Goal: Task Accomplishment & Management: Use online tool/utility

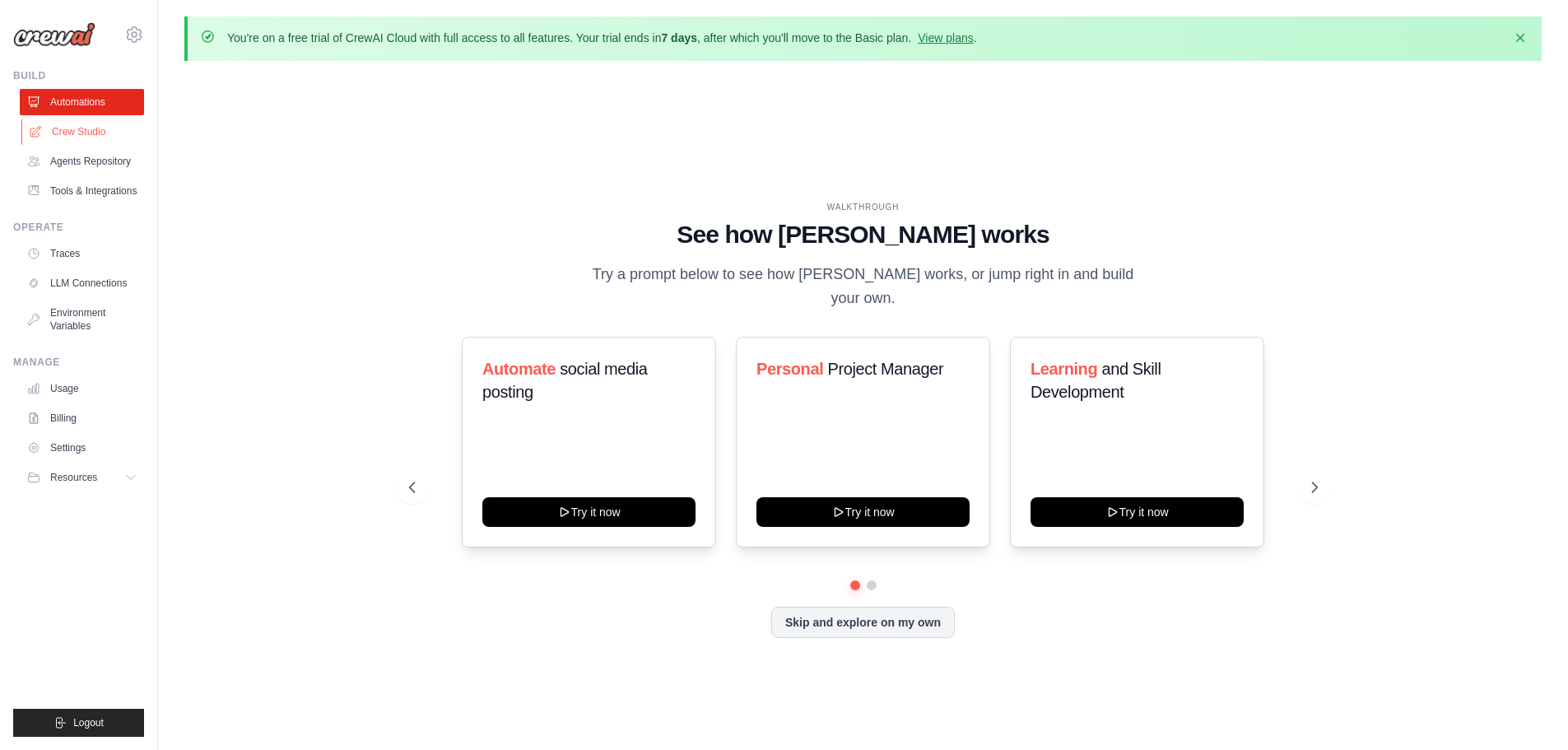
click at [96, 133] on link "Crew Studio" at bounding box center [83, 131] width 125 height 27
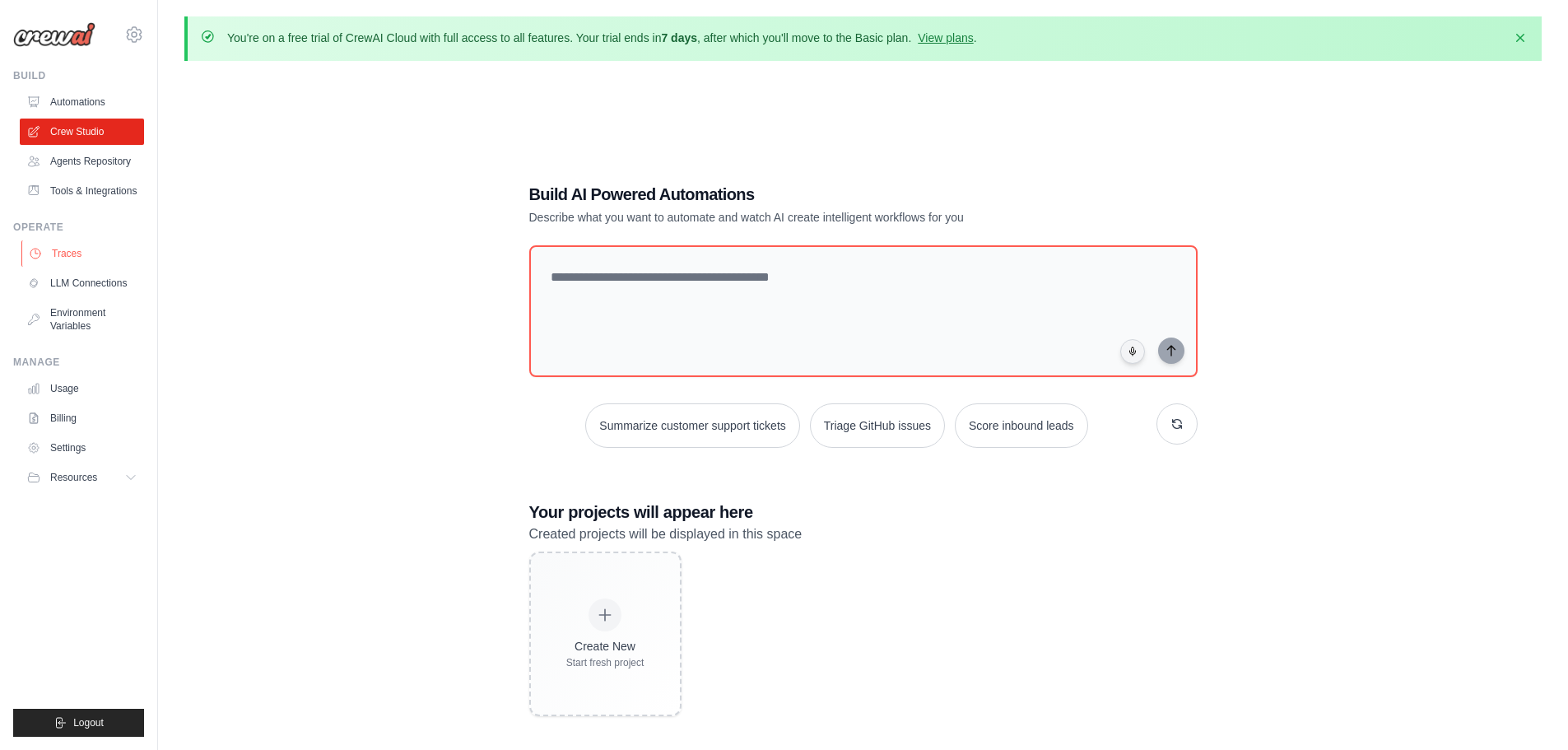
click at [73, 257] on link "Traces" at bounding box center [83, 253] width 125 height 27
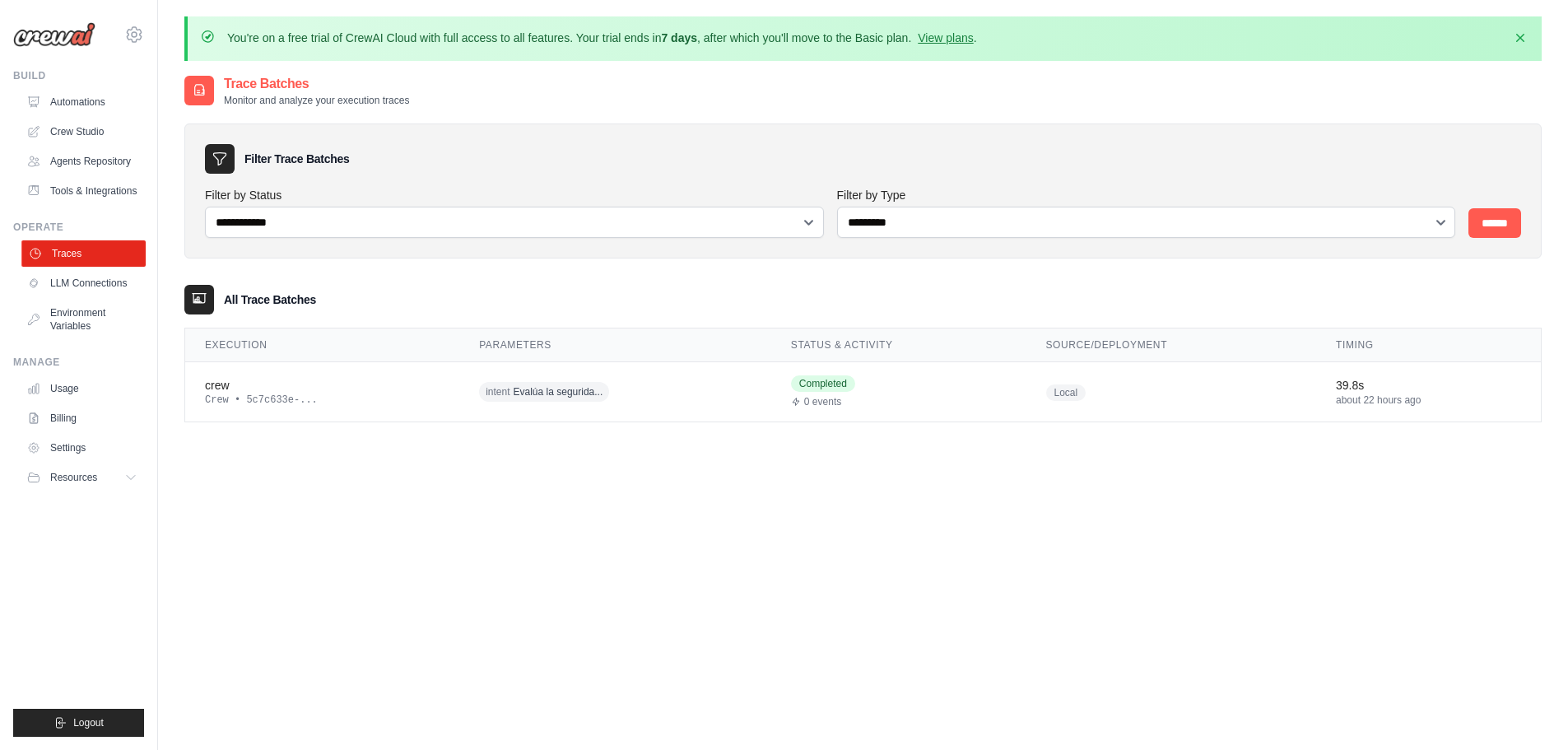
click at [86, 255] on link "Traces" at bounding box center [83, 253] width 125 height 27
click at [358, 387] on div "crew" at bounding box center [322, 385] width 234 height 16
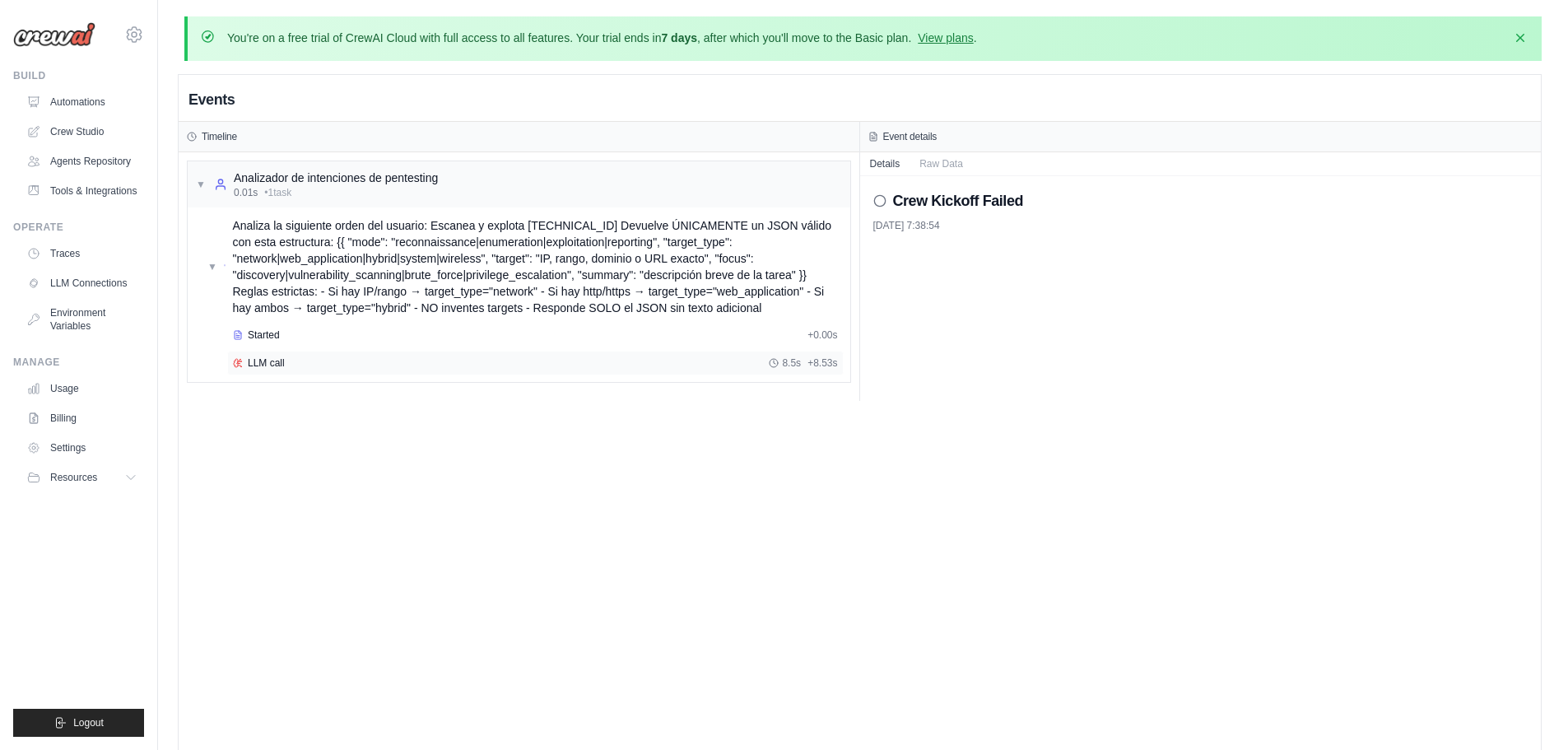
click at [291, 363] on div "LLM call 8.5s + 8.53s" at bounding box center [535, 363] width 605 height 13
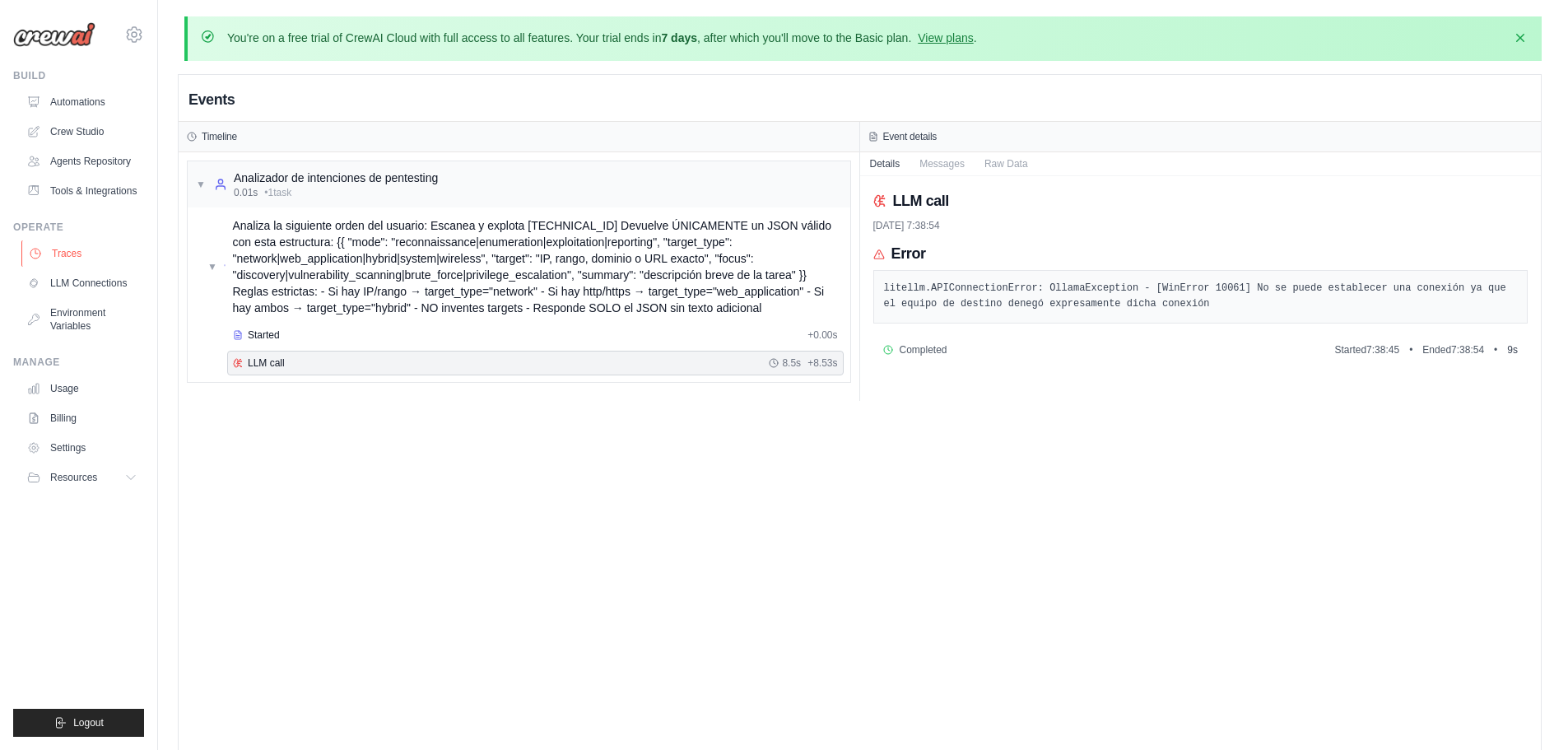
click at [67, 253] on link "Traces" at bounding box center [83, 253] width 125 height 27
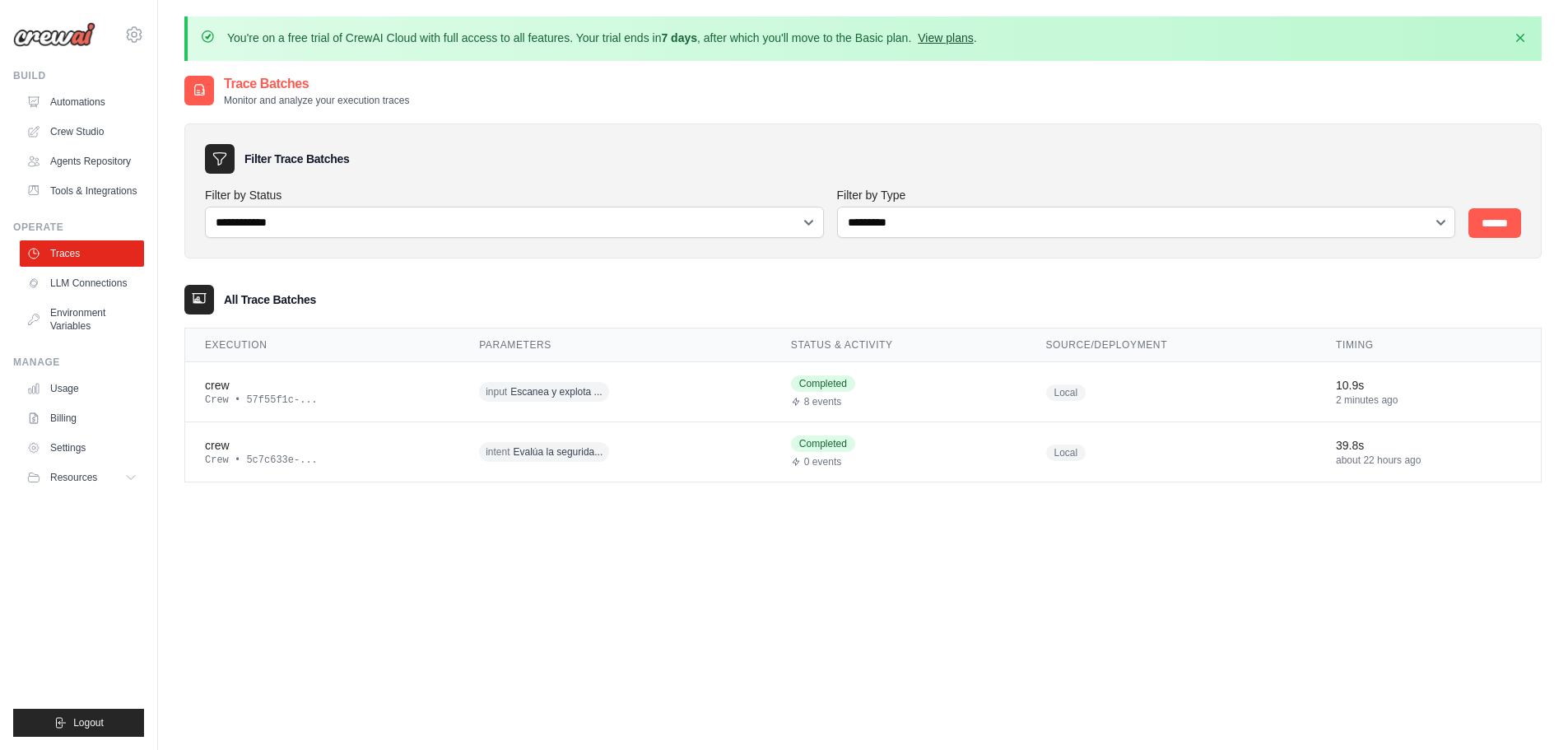
click at [940, 42] on link "View plans" at bounding box center [945, 37] width 55 height 13
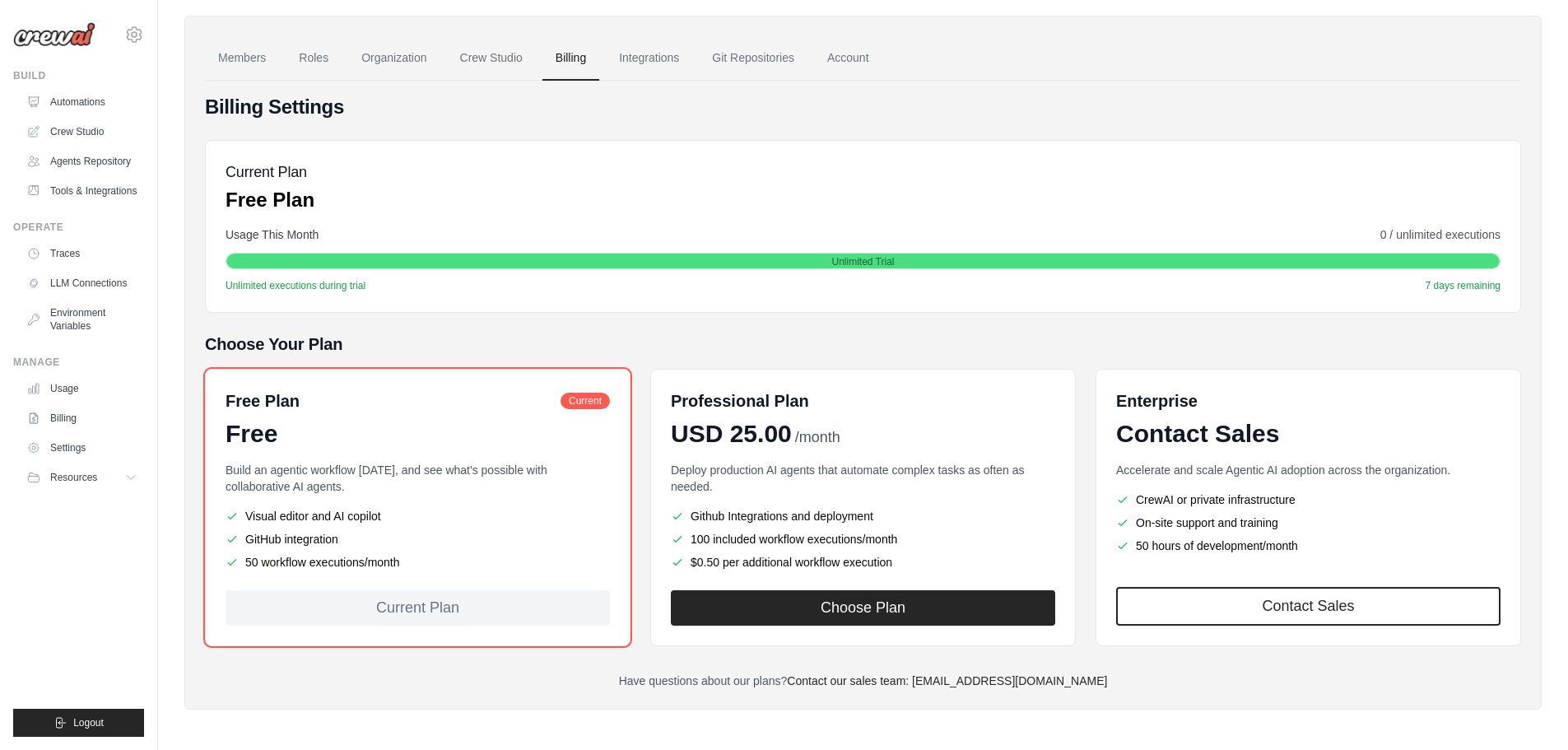
scroll to position [110, 0]
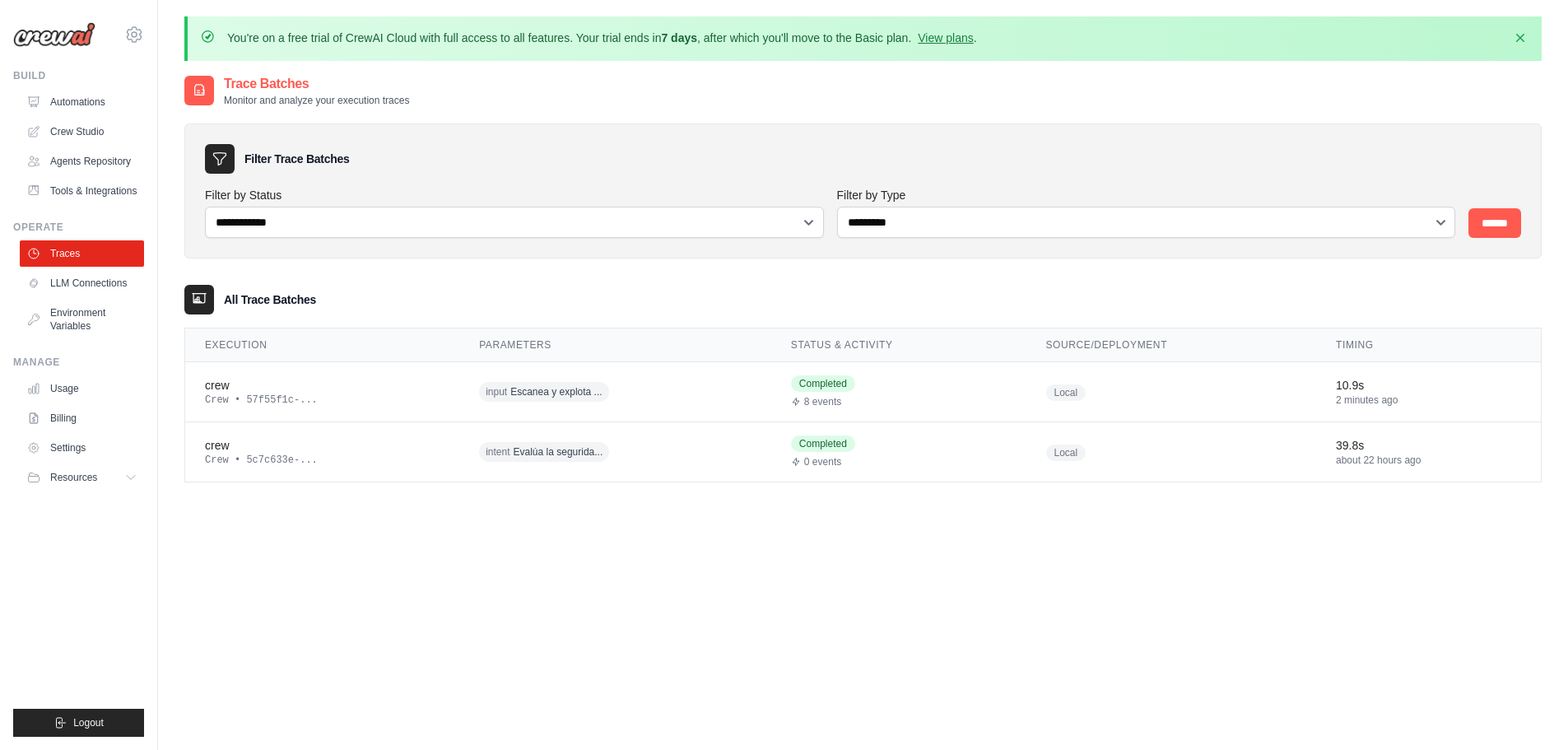
click at [913, 331] on th "Status & Activity" at bounding box center [898, 345] width 255 height 34
drag, startPoint x: 913, startPoint y: 331, endPoint x: 778, endPoint y: 338, distance: 135.2
click at [790, 345] on th "Status & Activity" at bounding box center [898, 345] width 255 height 34
click at [865, 637] on div "**********" at bounding box center [863, 448] width 1357 height 750
drag, startPoint x: 865, startPoint y: 637, endPoint x: 860, endPoint y: 655, distance: 18.7
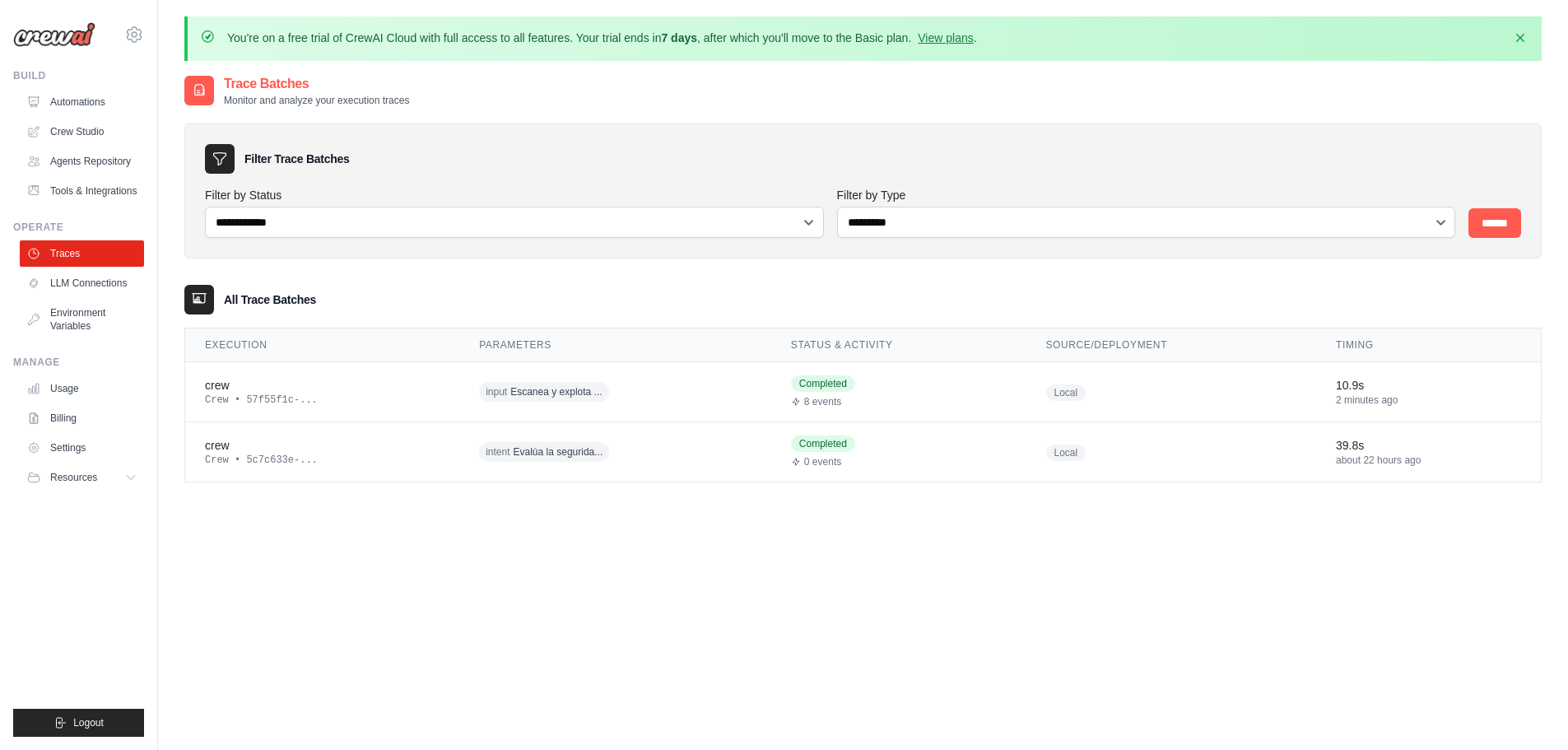
click at [860, 655] on div "**********" at bounding box center [863, 448] width 1357 height 750
click at [859, 655] on div "**********" at bounding box center [863, 448] width 1357 height 750
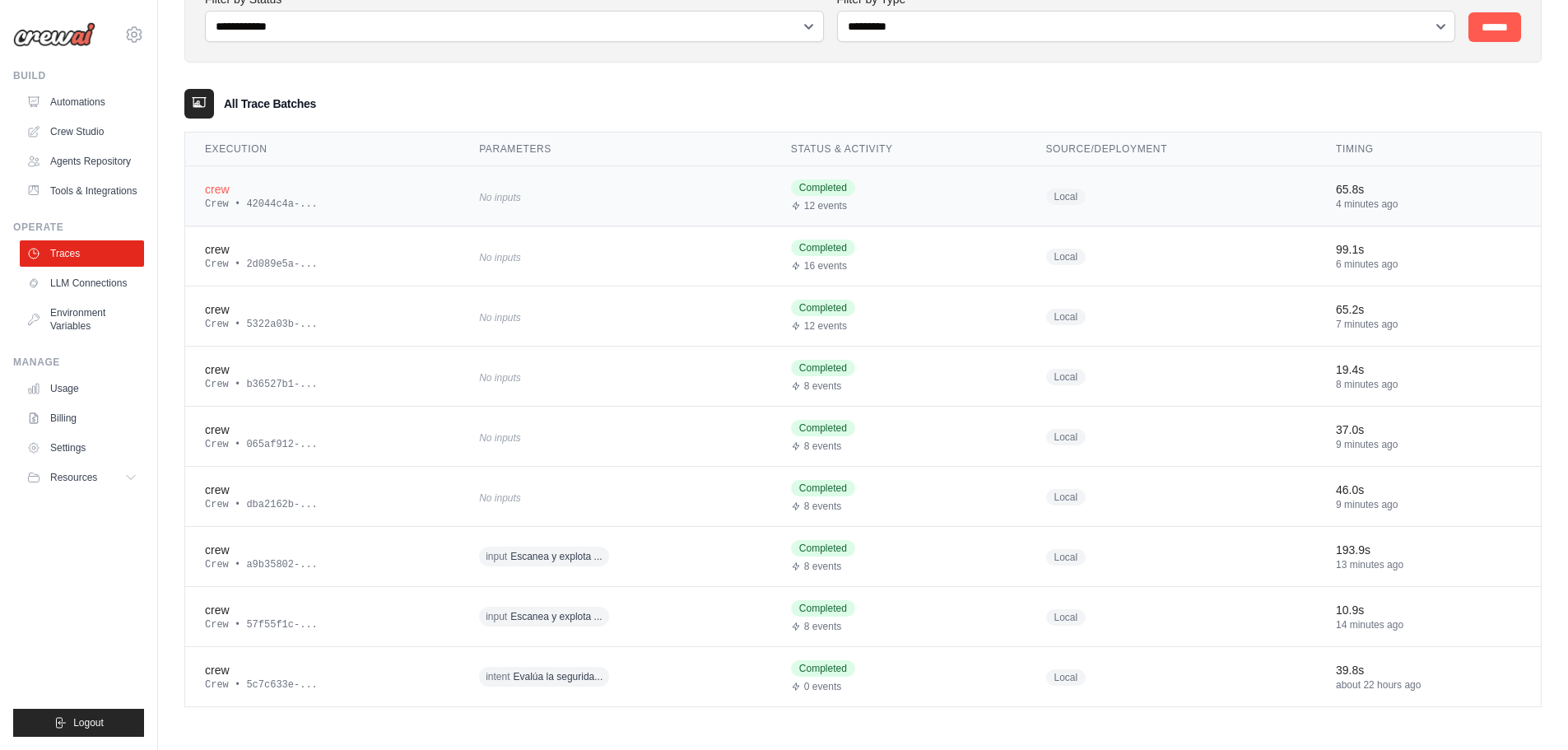
click at [276, 190] on div "crew" at bounding box center [322, 189] width 234 height 16
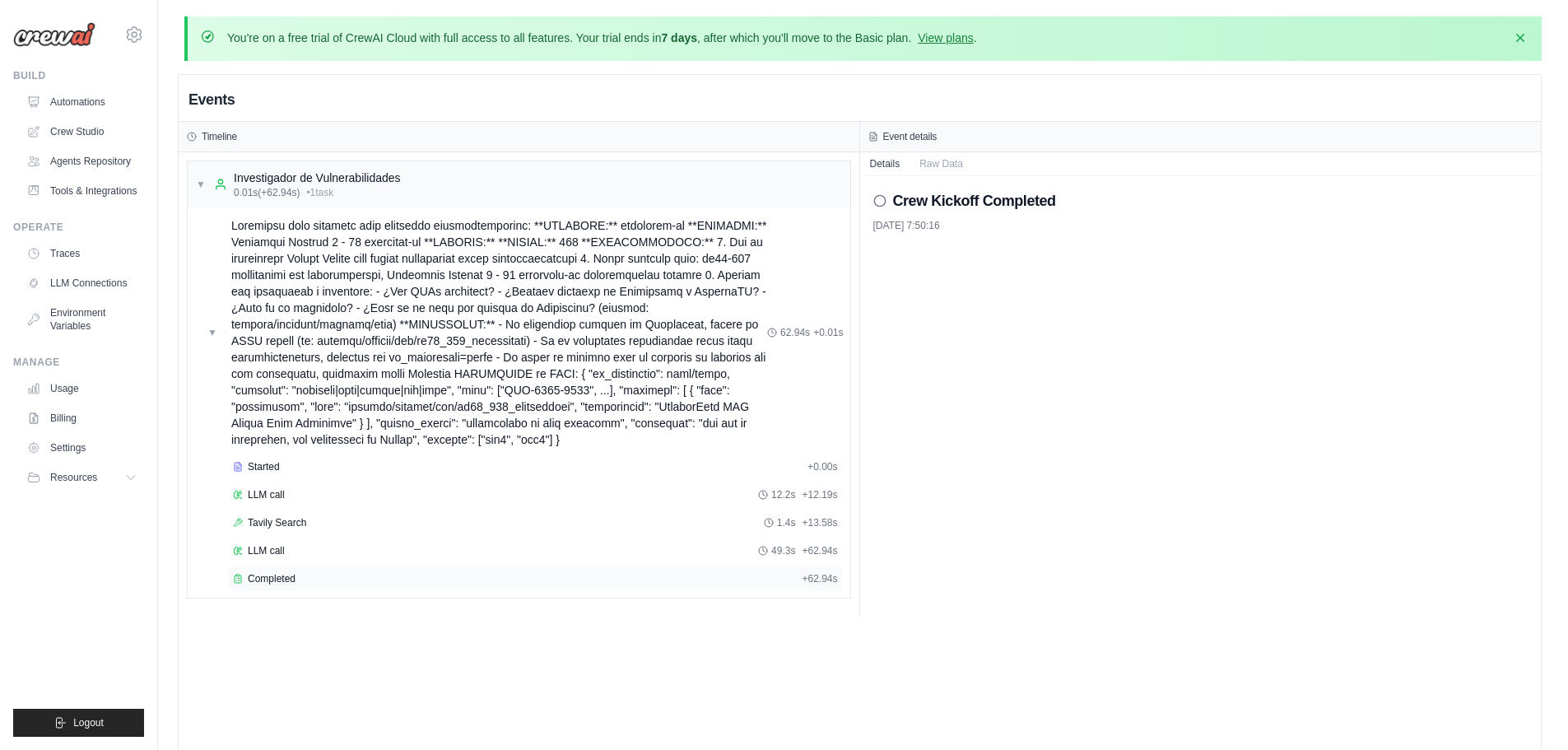
click at [280, 573] on span "Completed" at bounding box center [271, 578] width 48 height 13
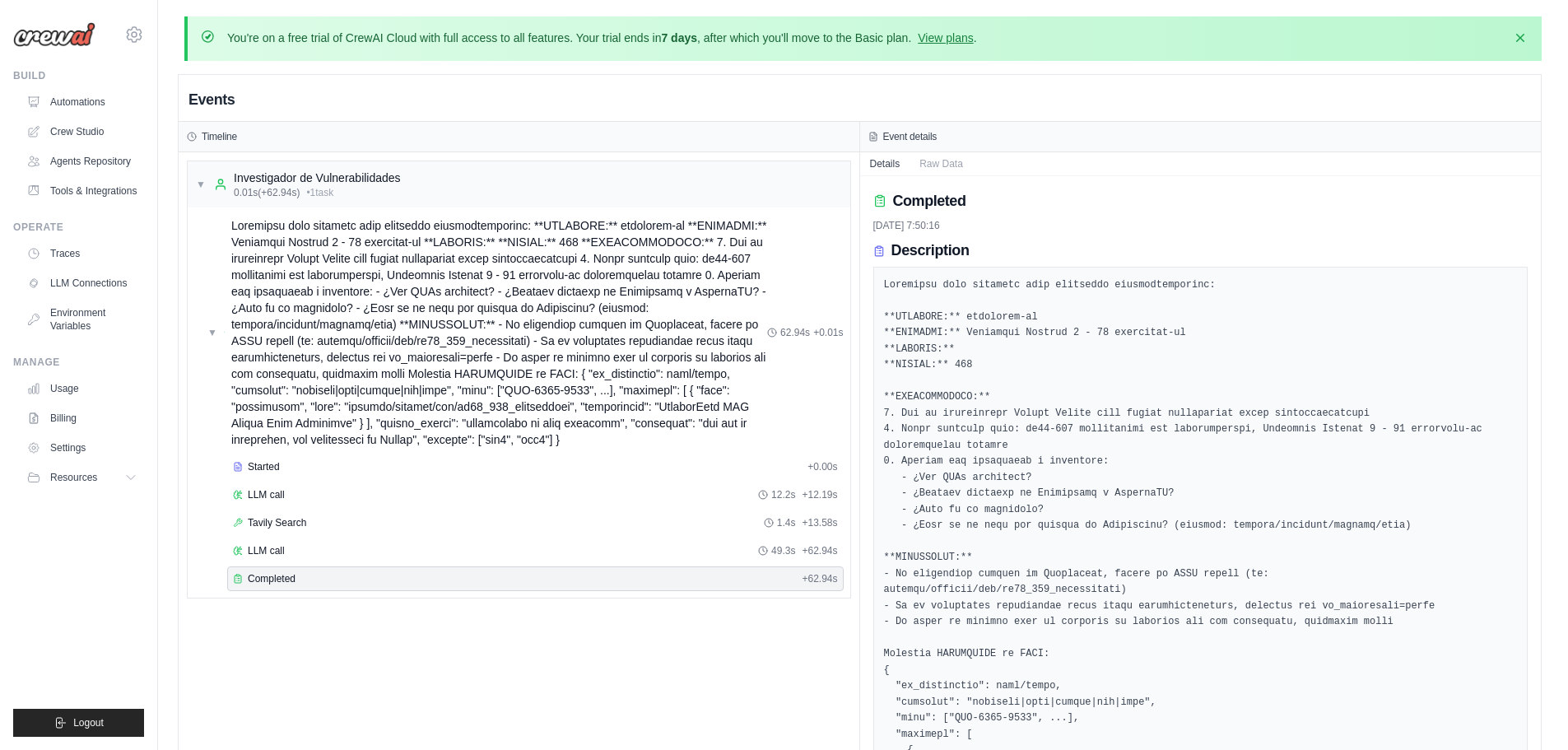
click at [1516, 338] on pre at bounding box center [1200, 590] width 634 height 626
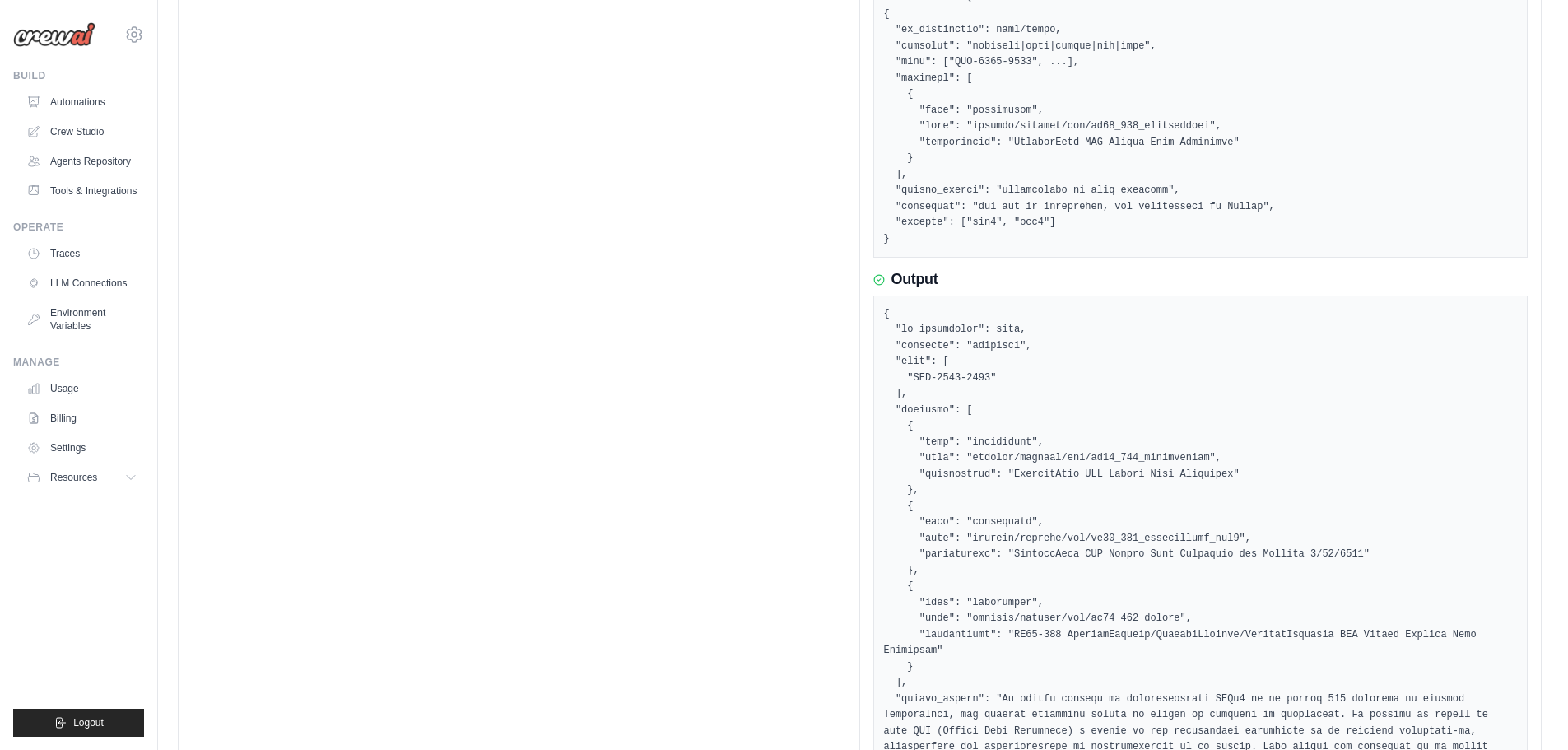
click at [0, 288] on div "samir.sanchez.garnica@outlook.com Settings Build Automations Resources" at bounding box center [79, 375] width 158 height 750
click at [66, 253] on link "Traces" at bounding box center [83, 253] width 125 height 27
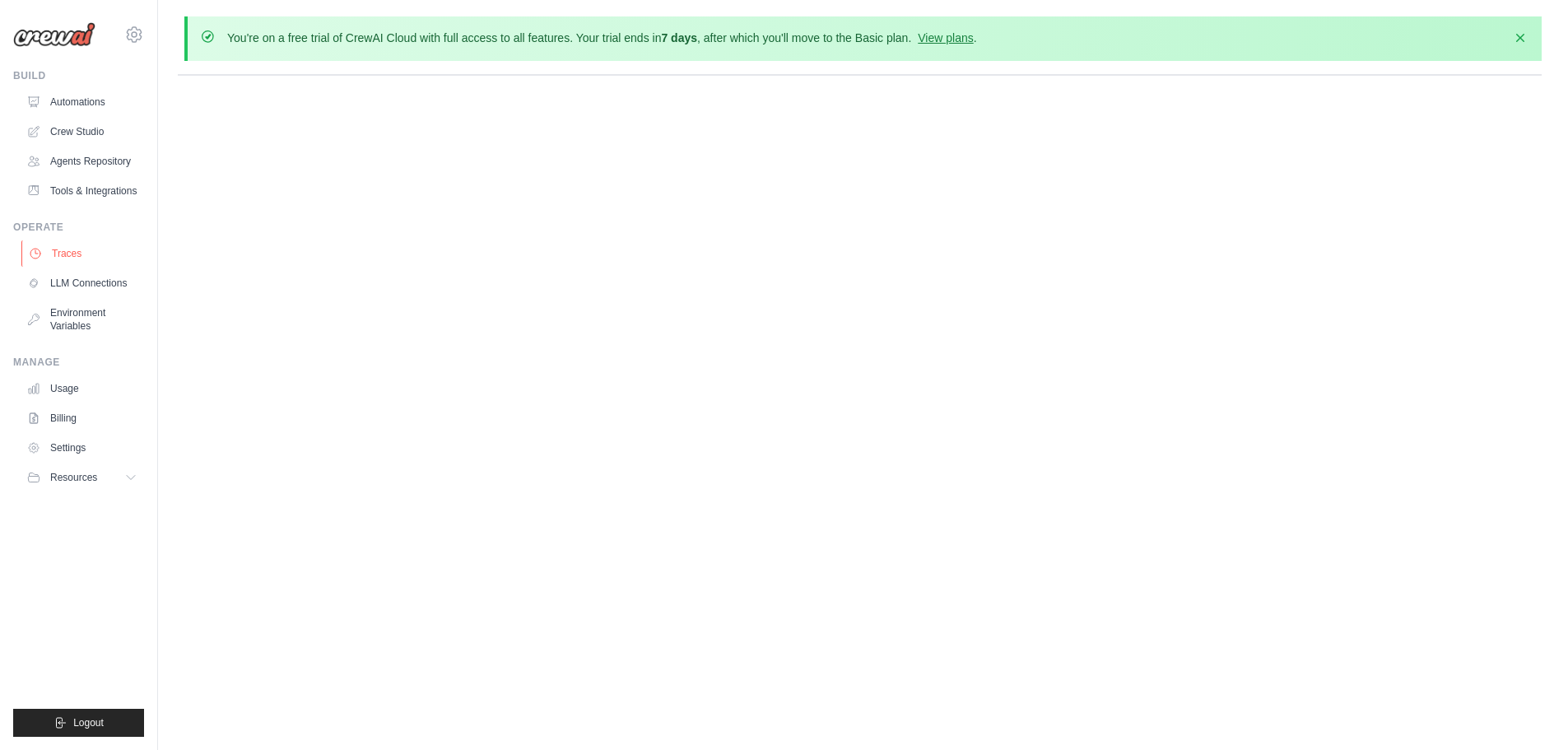
scroll to position [0, 0]
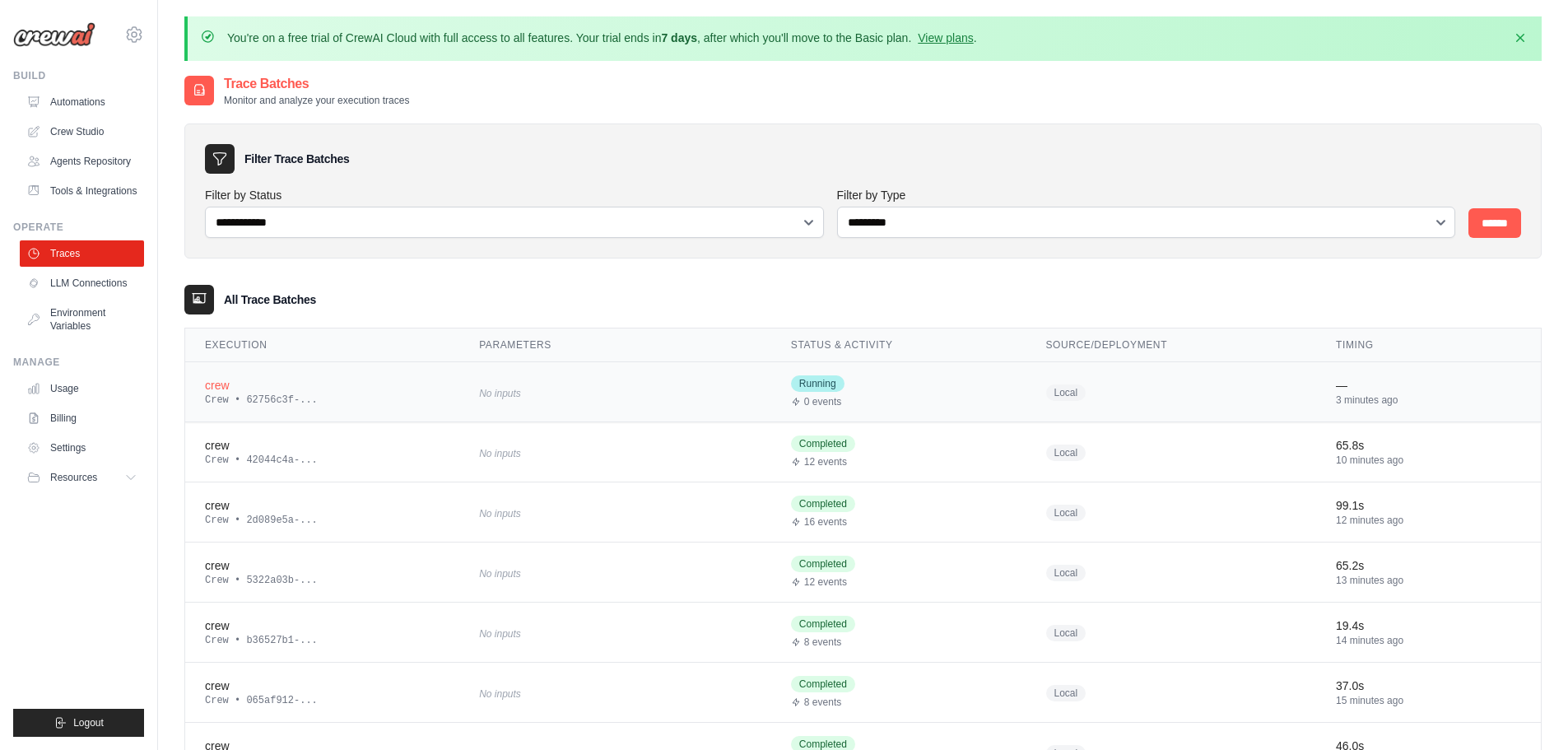
click at [305, 387] on div "crew" at bounding box center [322, 385] width 234 height 16
click at [417, 454] on div "Crew • 42044c4a-..." at bounding box center [322, 460] width 234 height 13
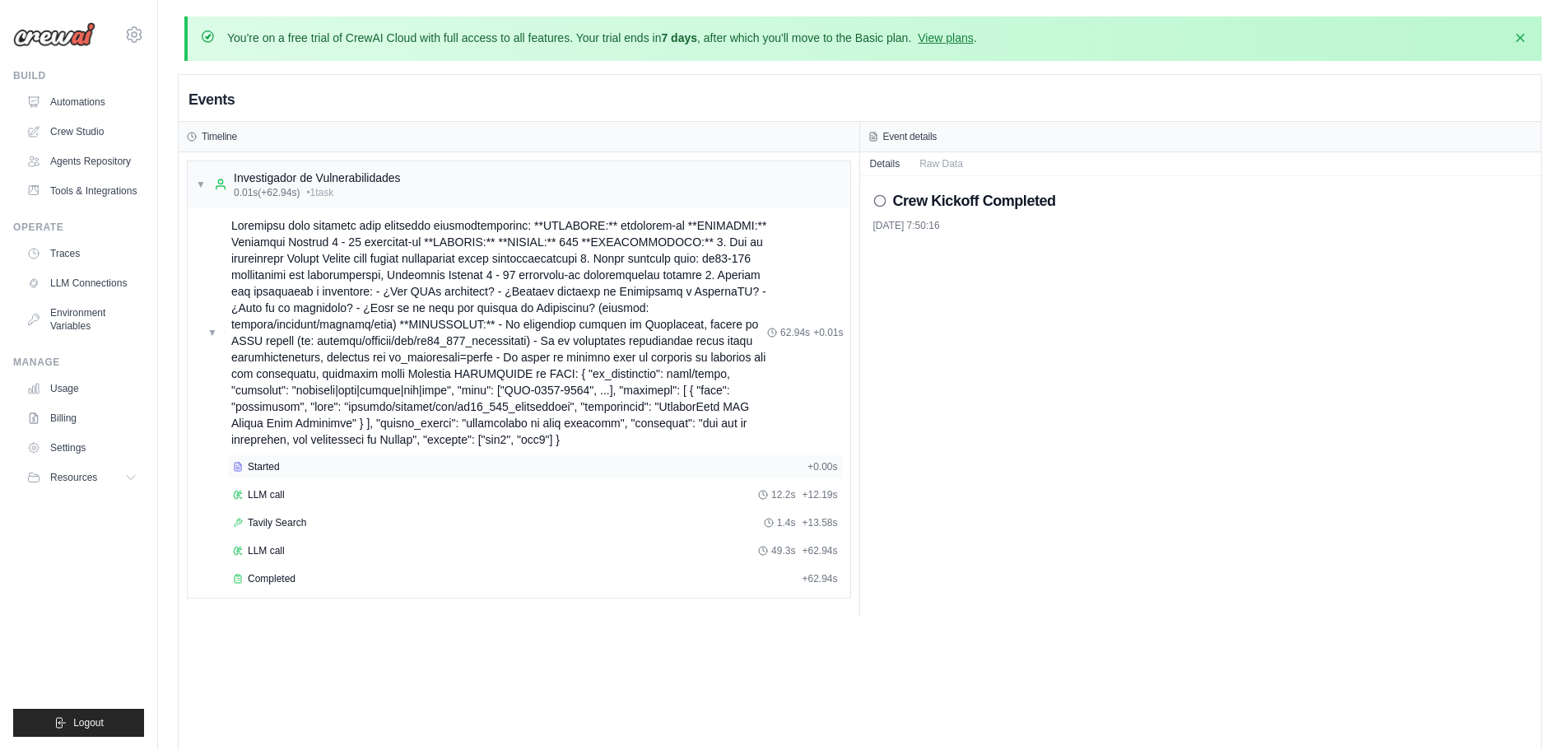
click at [305, 469] on div "Started" at bounding box center [516, 466] width 568 height 13
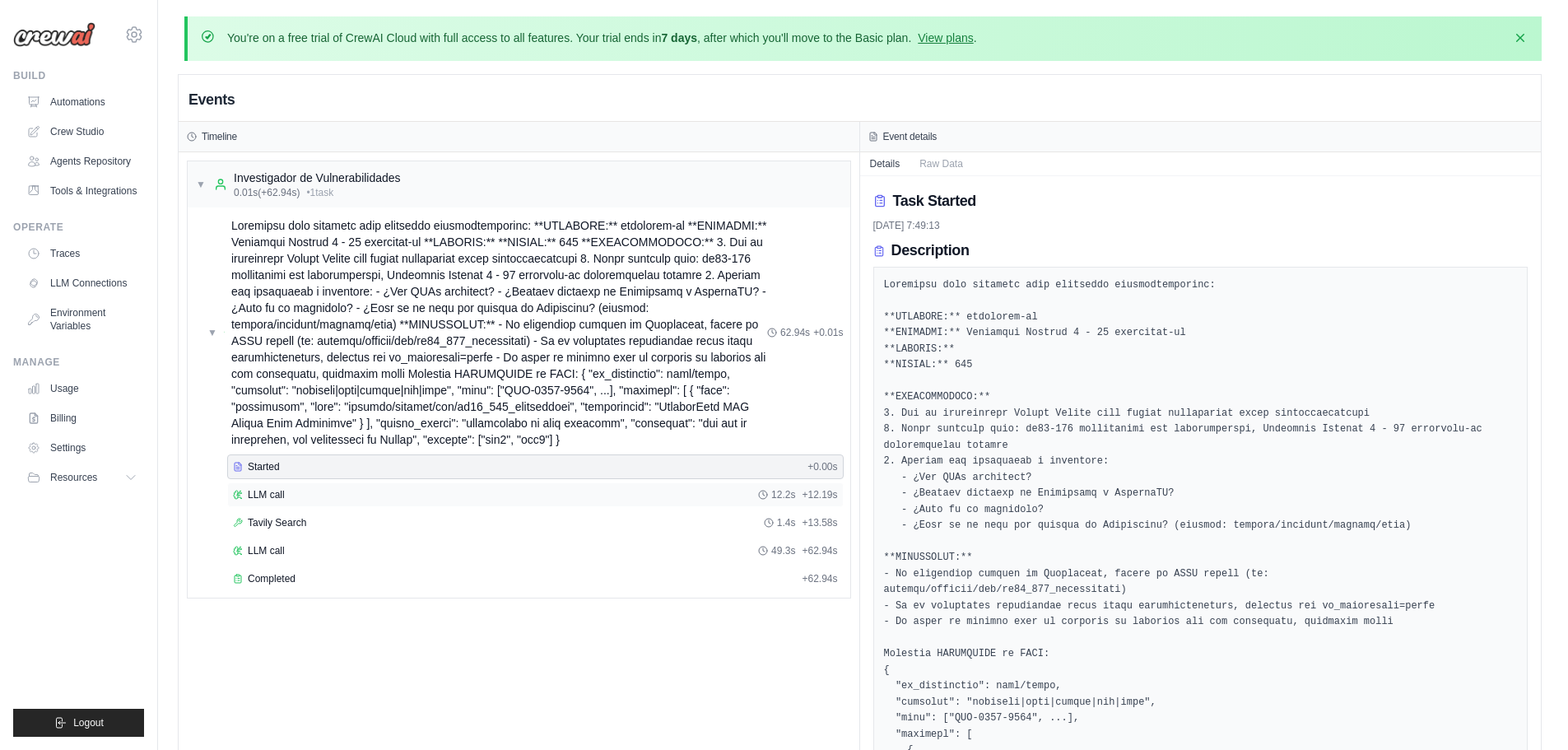
click at [311, 497] on div "LLM call 12.2s + 12.19s" at bounding box center [535, 494] width 605 height 13
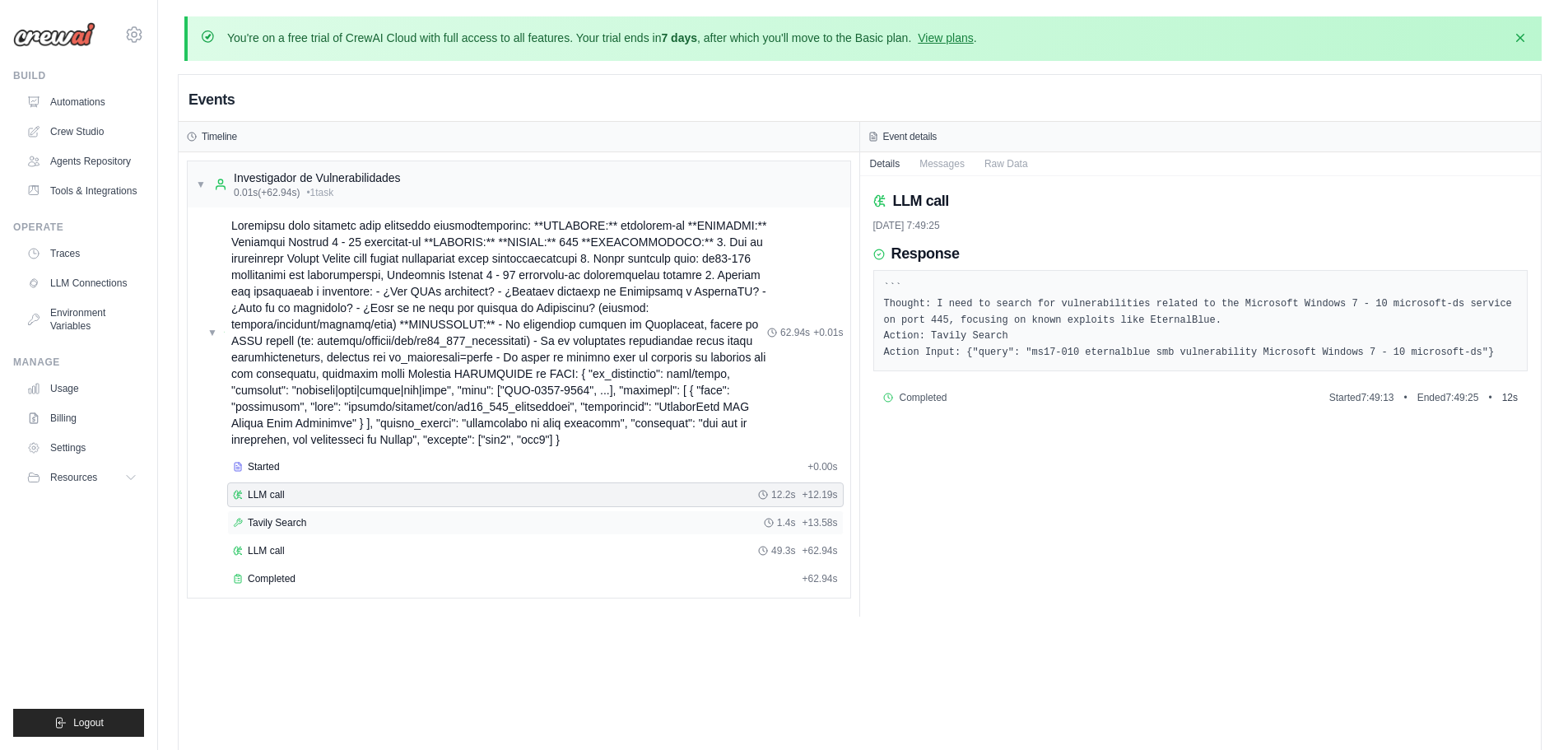
click at [321, 530] on div "Tavily Search 1.4s + 13.58s" at bounding box center [536, 522] width 617 height 25
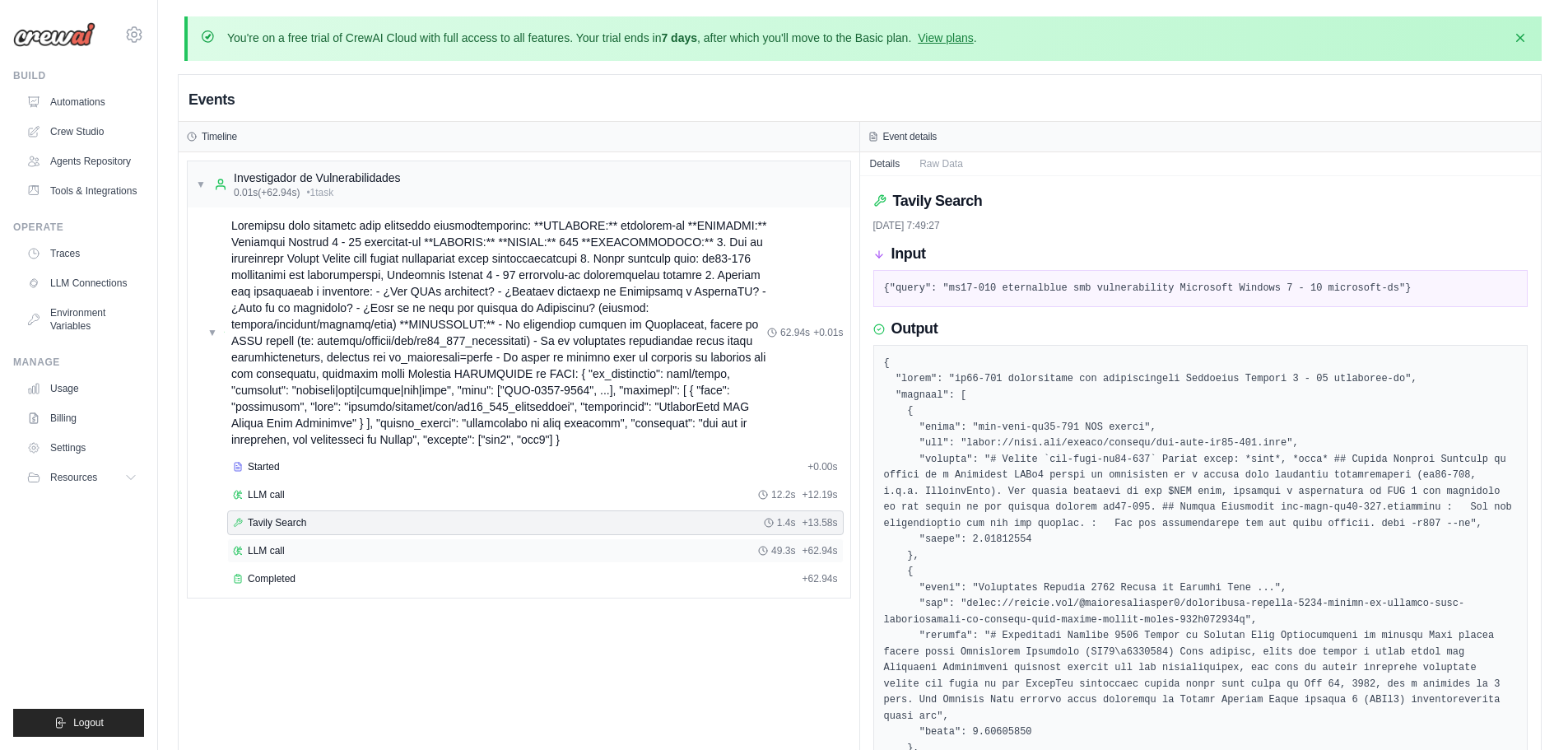
click at [321, 552] on div "LLM call 49.3s + 62.94s" at bounding box center [535, 550] width 605 height 13
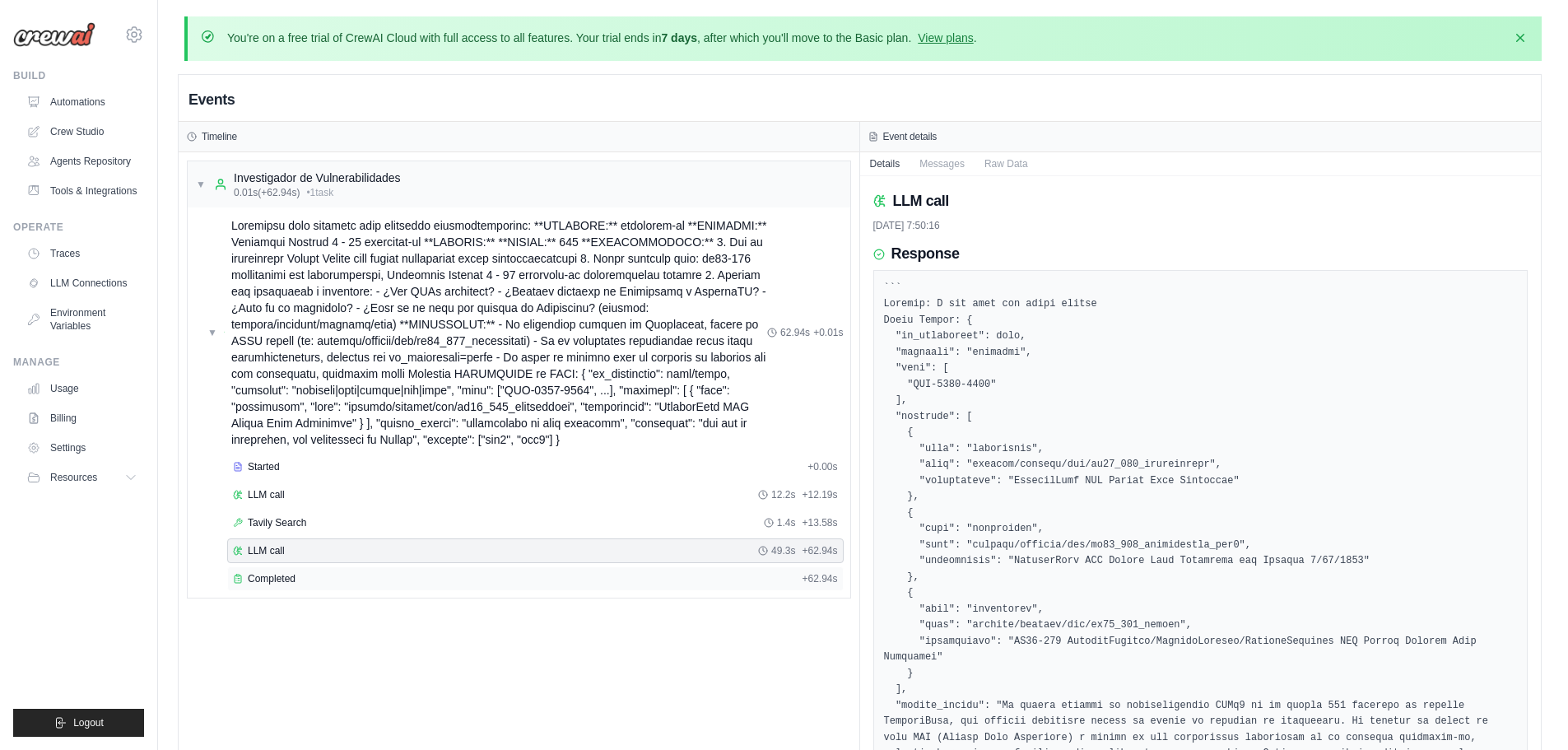
click at [332, 574] on div "Completed" at bounding box center [514, 578] width 562 height 13
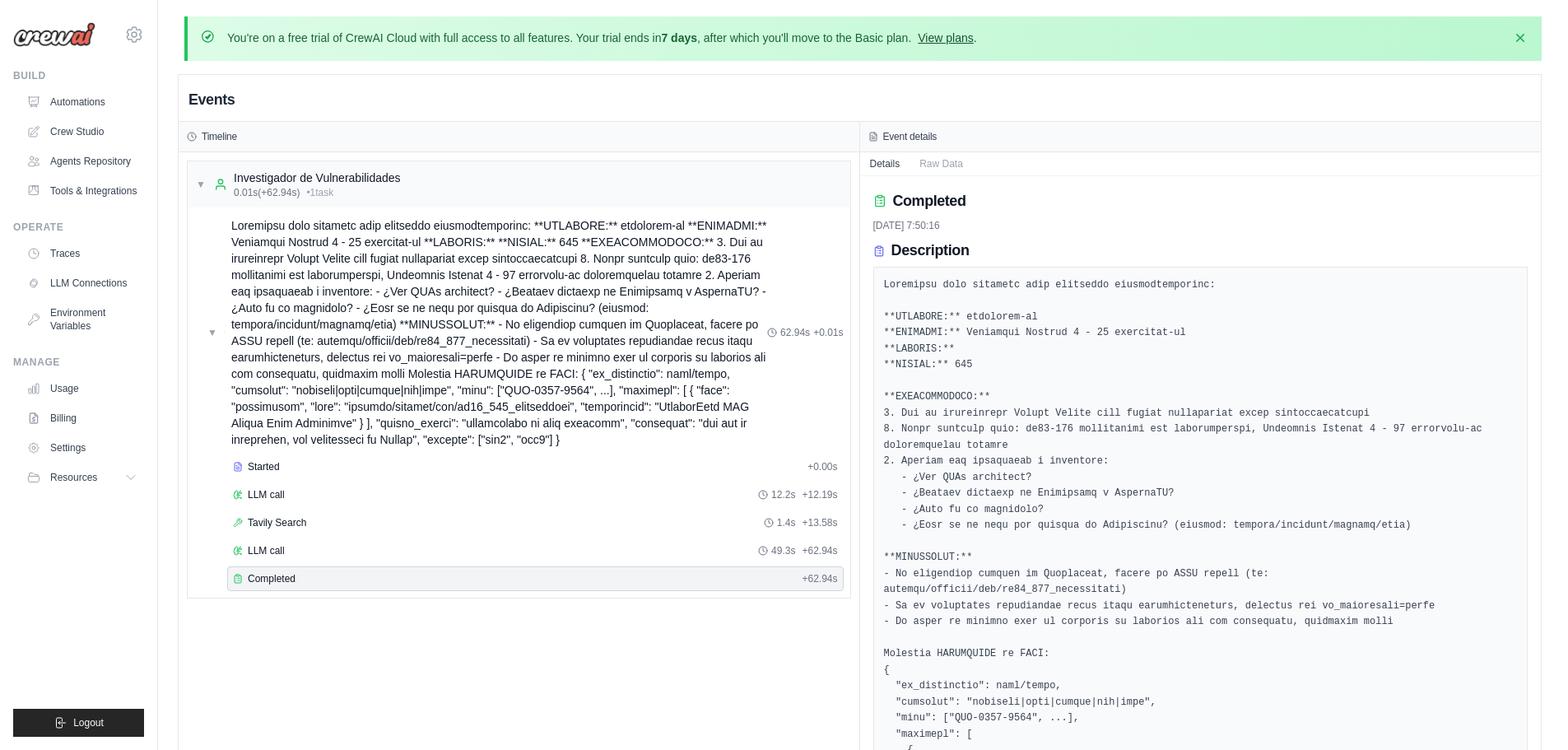
click at [935, 32] on link "View plans" at bounding box center [945, 37] width 55 height 13
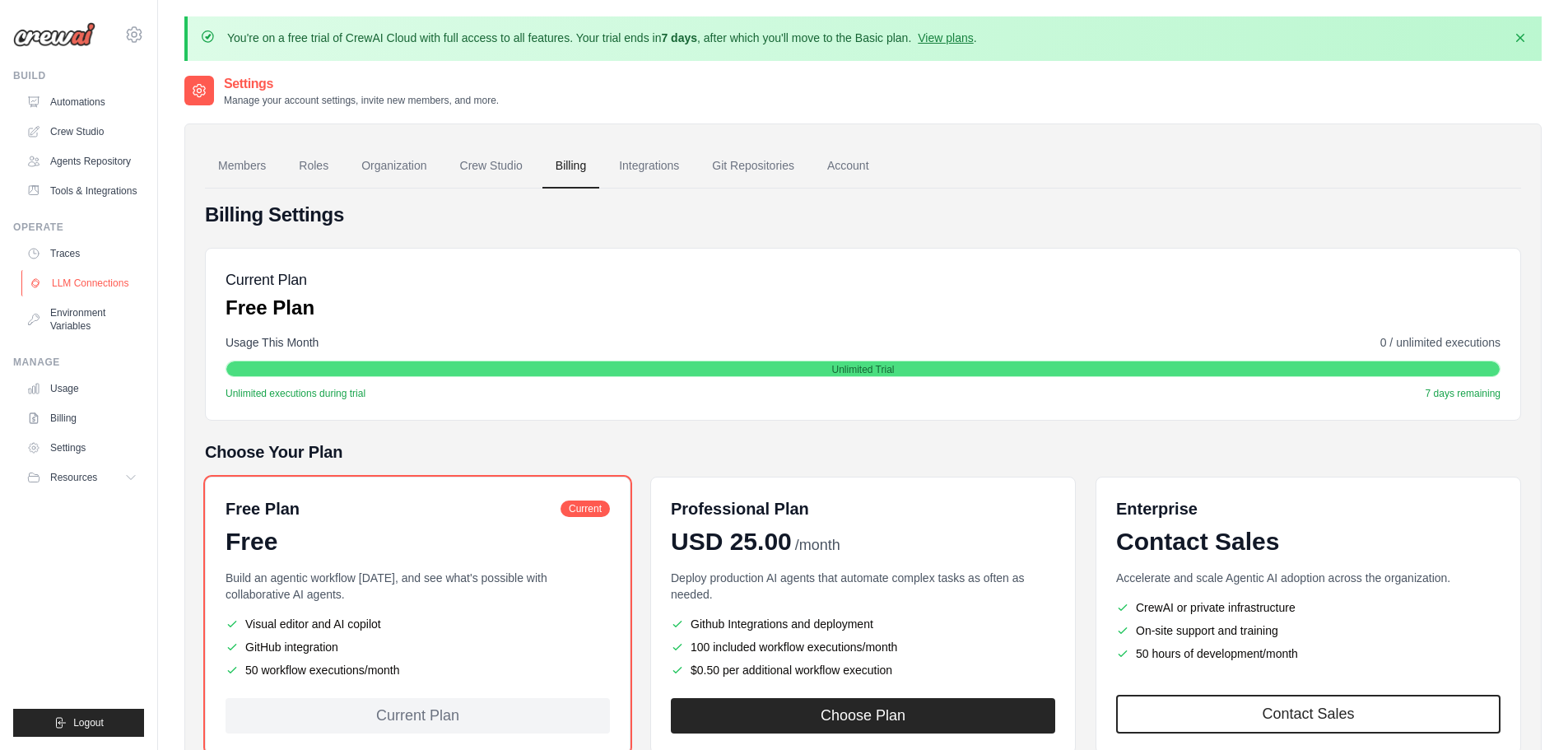
click at [82, 284] on link "LLM Connections" at bounding box center [83, 283] width 125 height 27
